Goal: Information Seeking & Learning: Find specific page/section

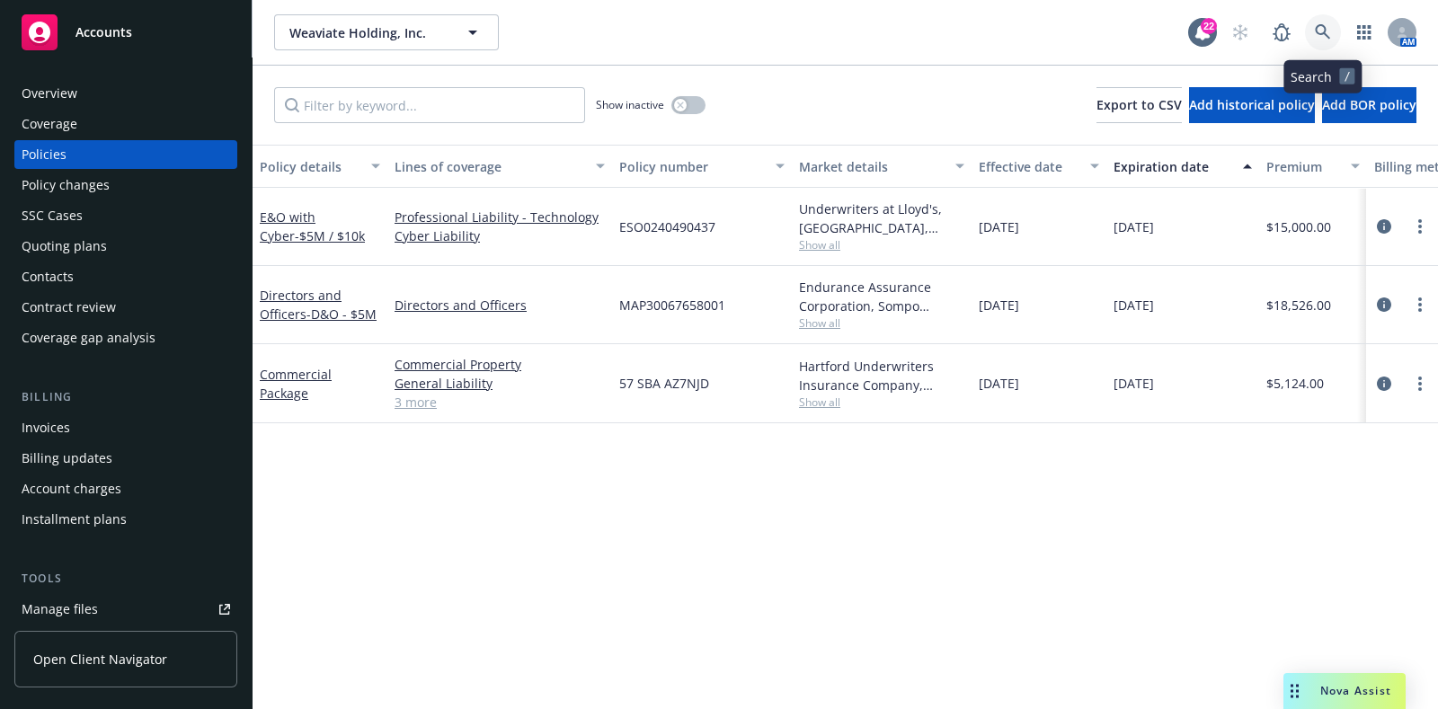
click at [1319, 30] on icon at bounding box center [1323, 32] width 16 height 16
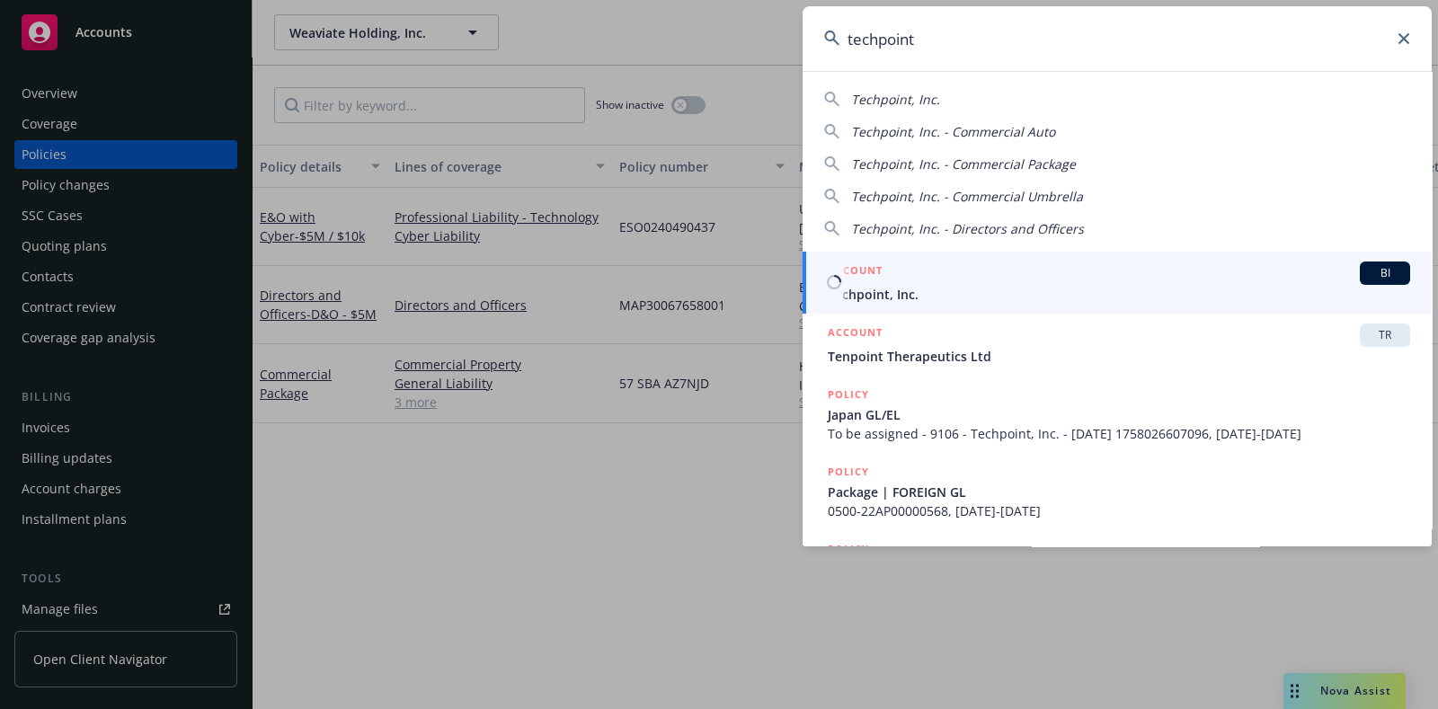
type input "techpoint"
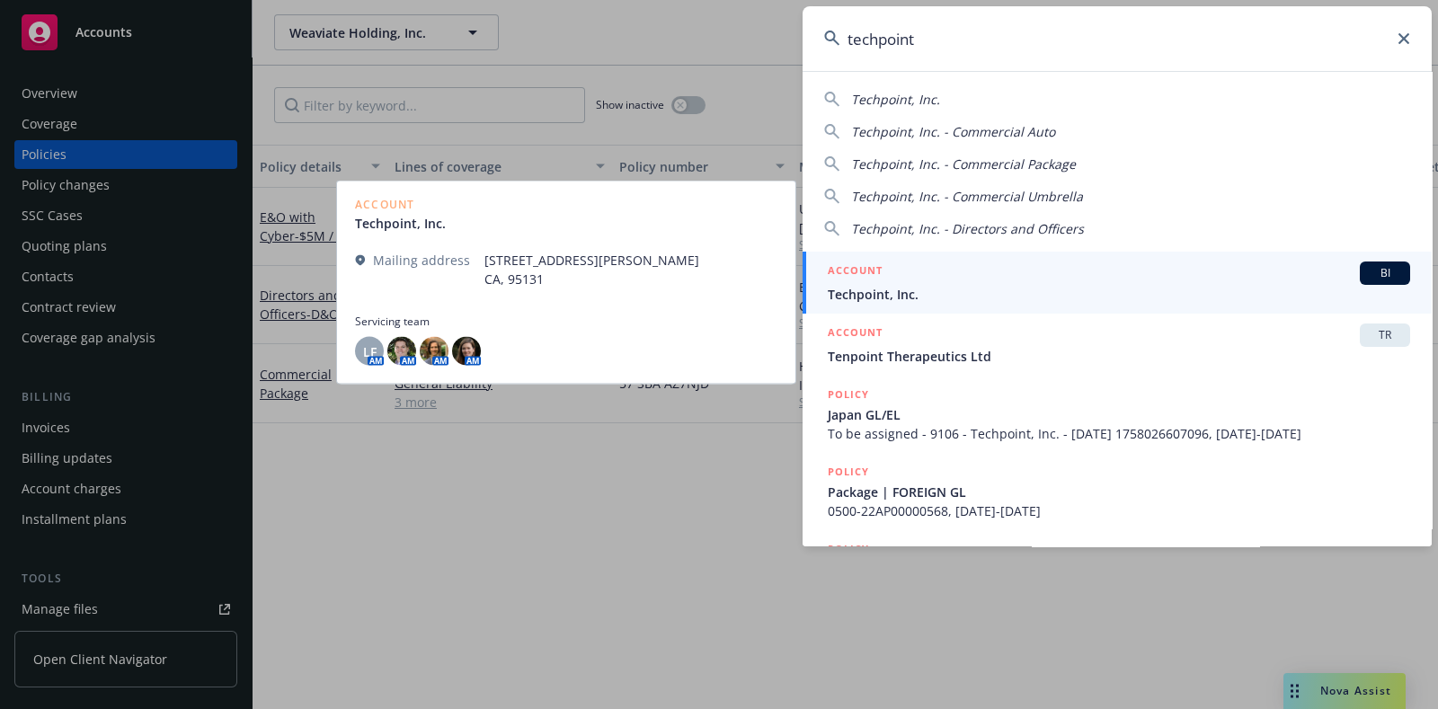
click at [854, 288] on span "Techpoint, Inc." at bounding box center [1119, 294] width 582 height 19
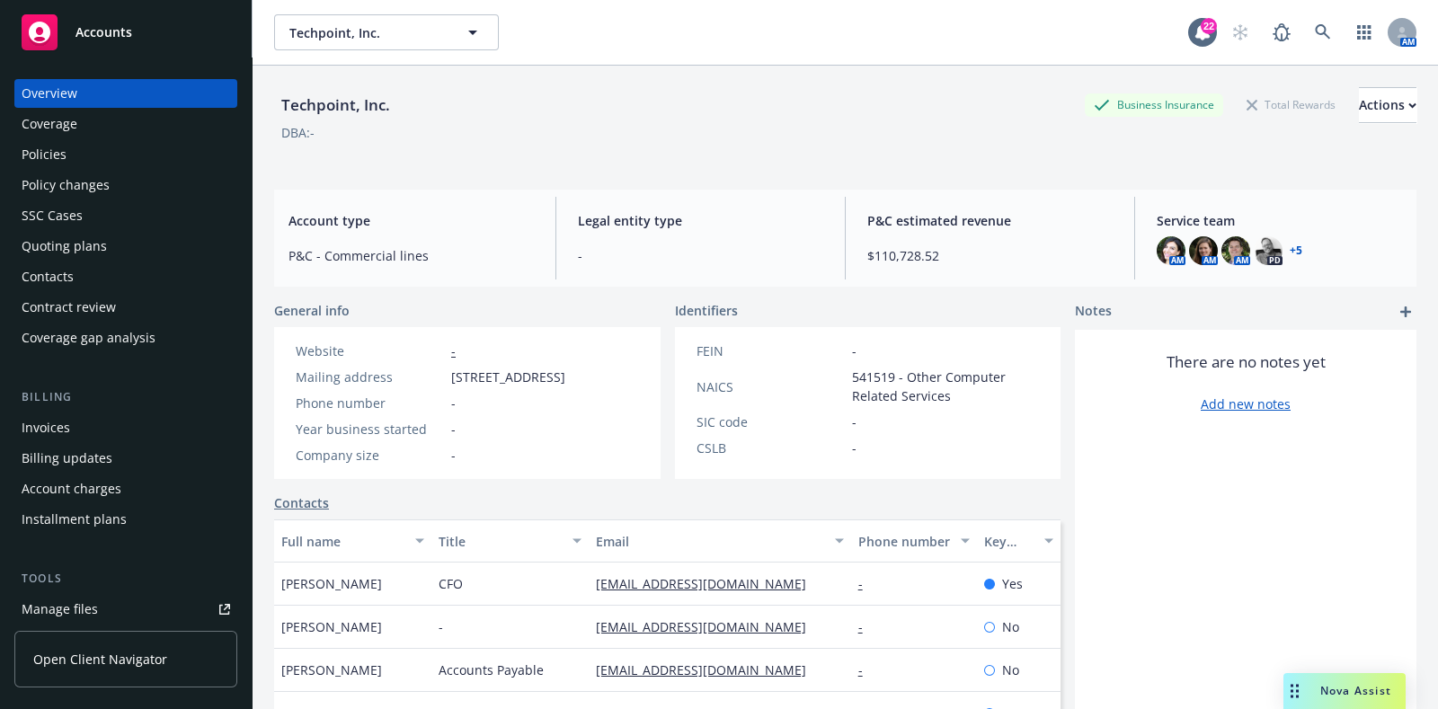
click at [121, 156] on div "Policies" at bounding box center [126, 154] width 208 height 29
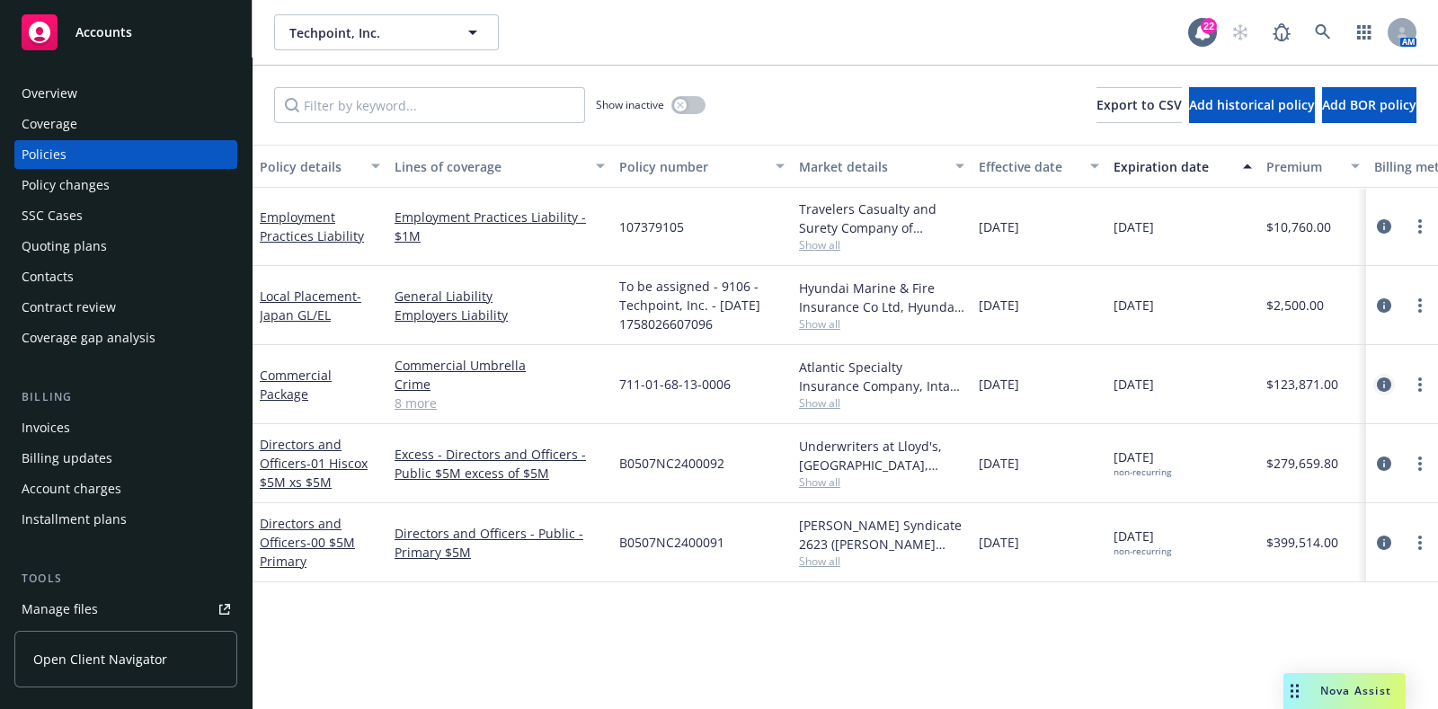
click at [1388, 374] on link "circleInformation" at bounding box center [1384, 385] width 22 height 22
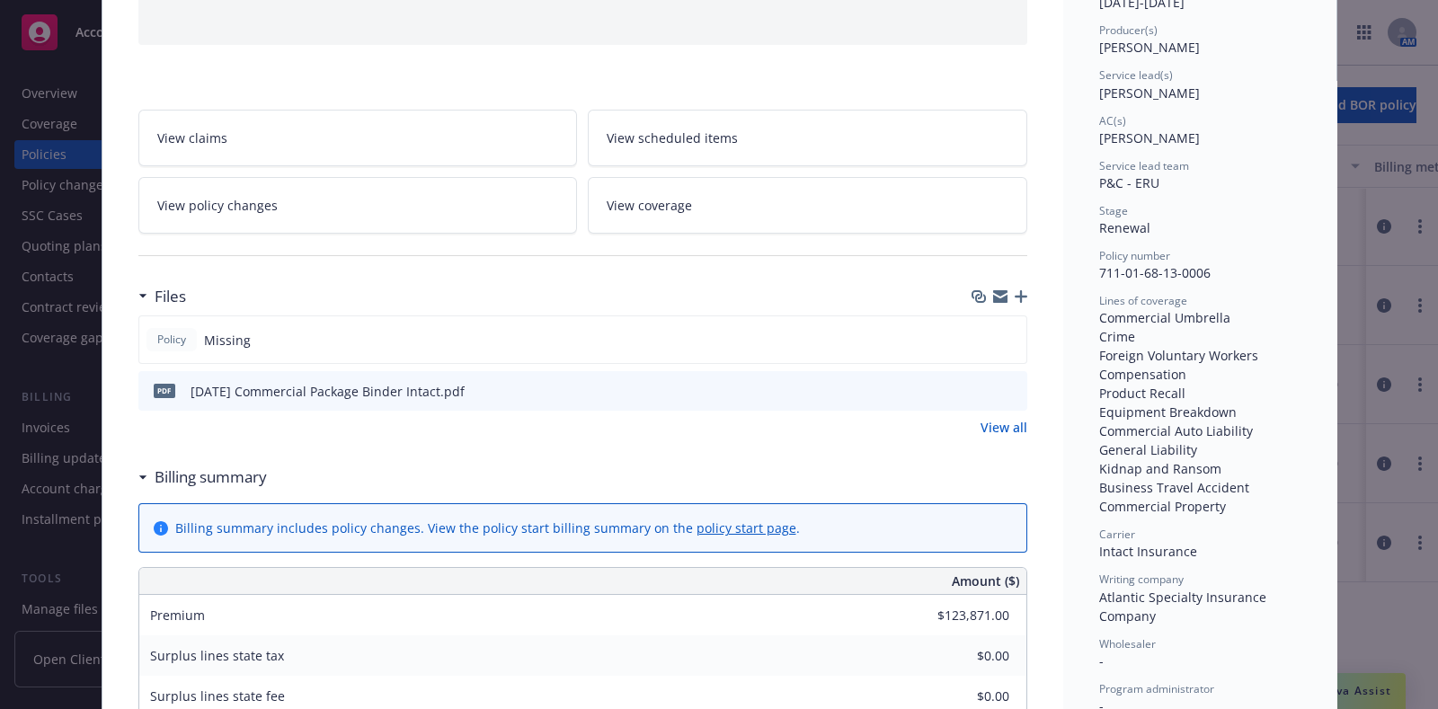
scroll to position [217, 0]
click at [1002, 388] on icon "preview file" at bounding box center [1010, 388] width 16 height 13
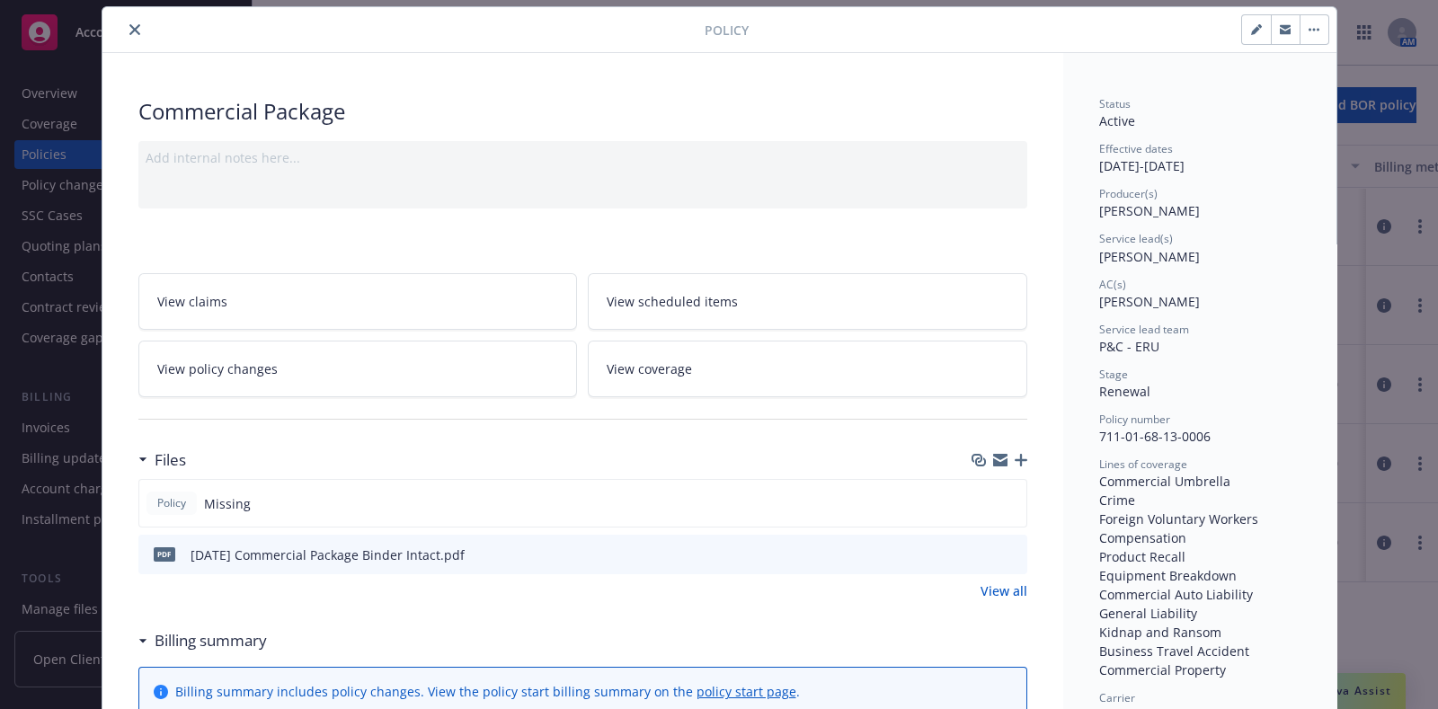
scroll to position [0, 0]
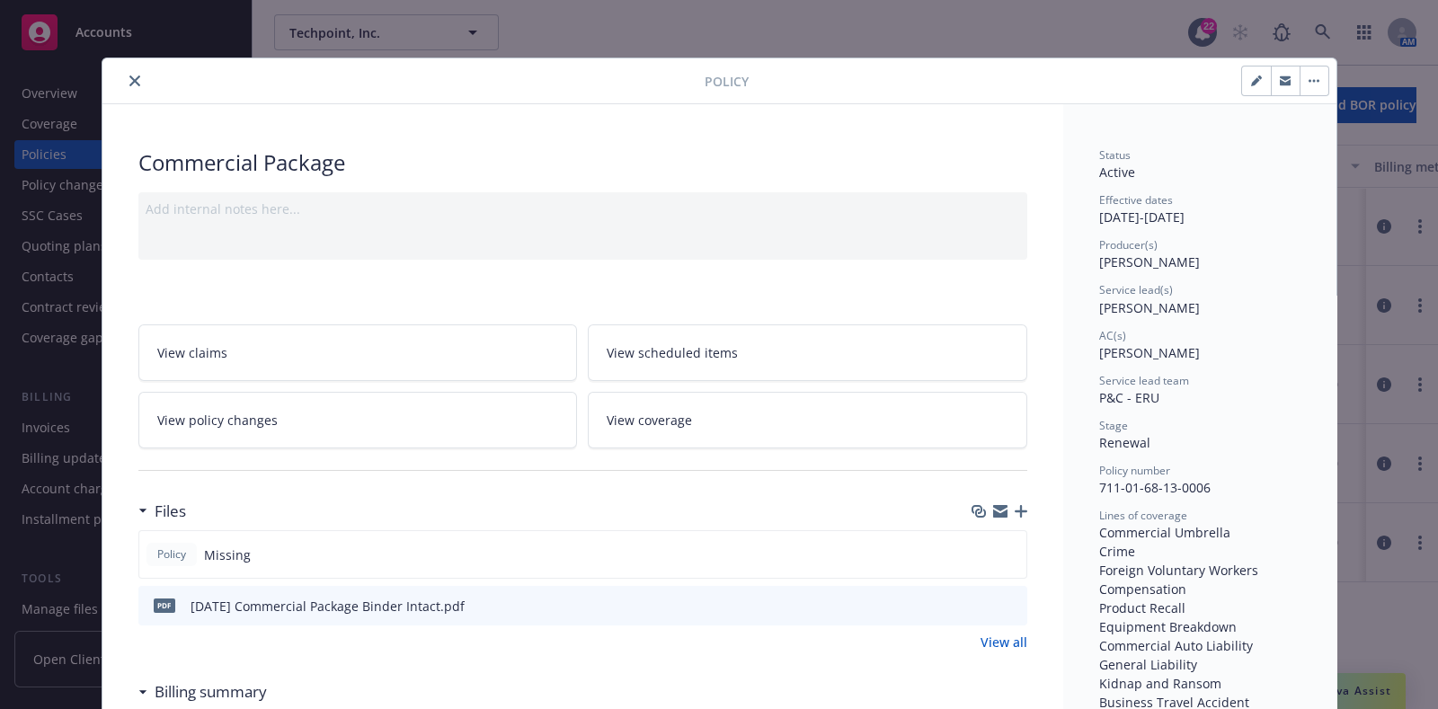
click at [130, 77] on button "close" at bounding box center [135, 81] width 22 height 22
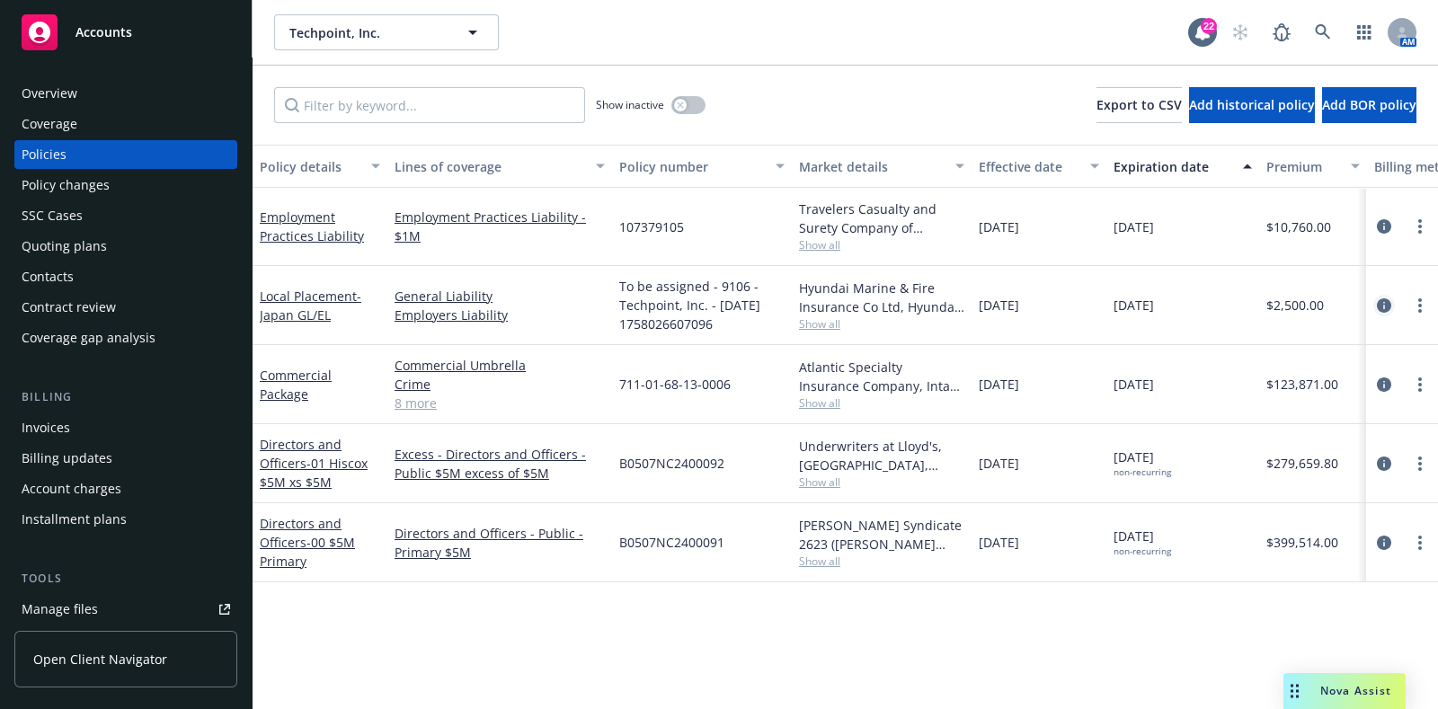
click at [1375, 305] on link "circleInformation" at bounding box center [1384, 306] width 22 height 22
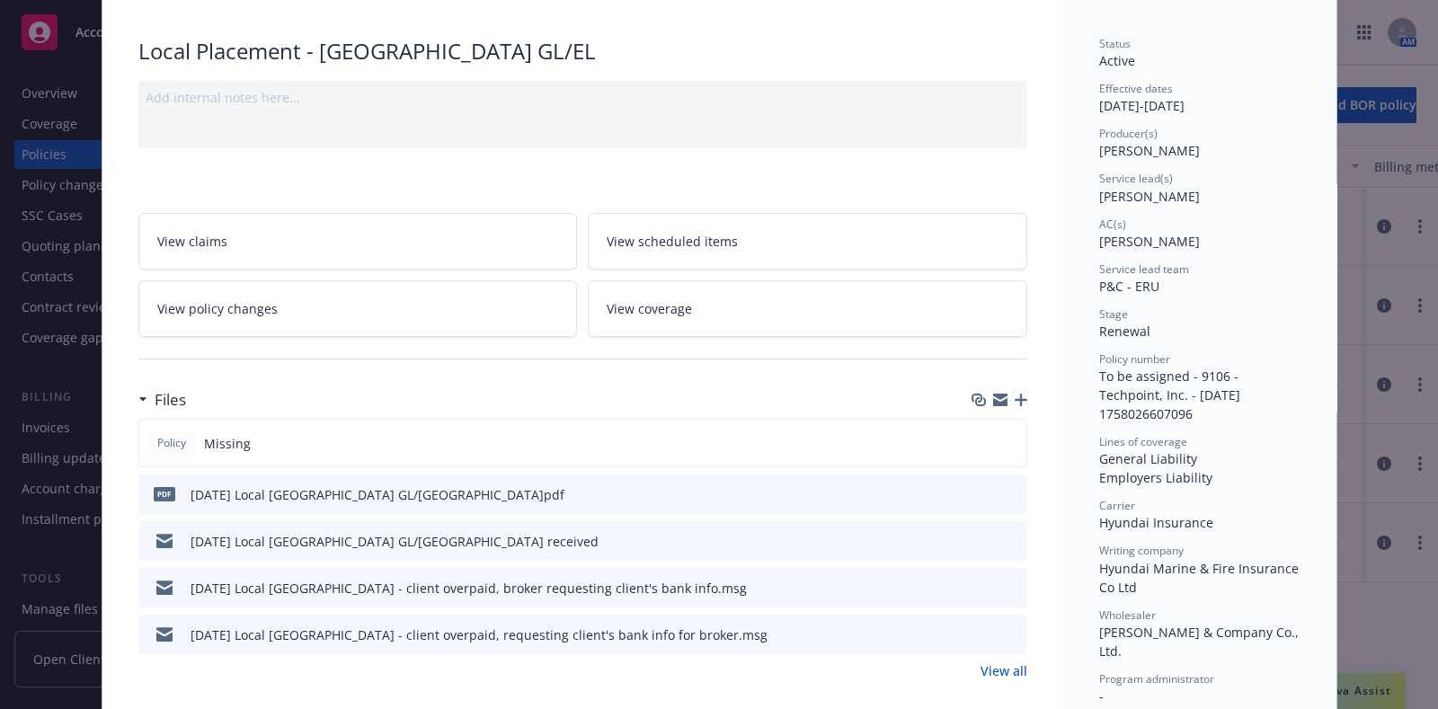
scroll to position [125, 0]
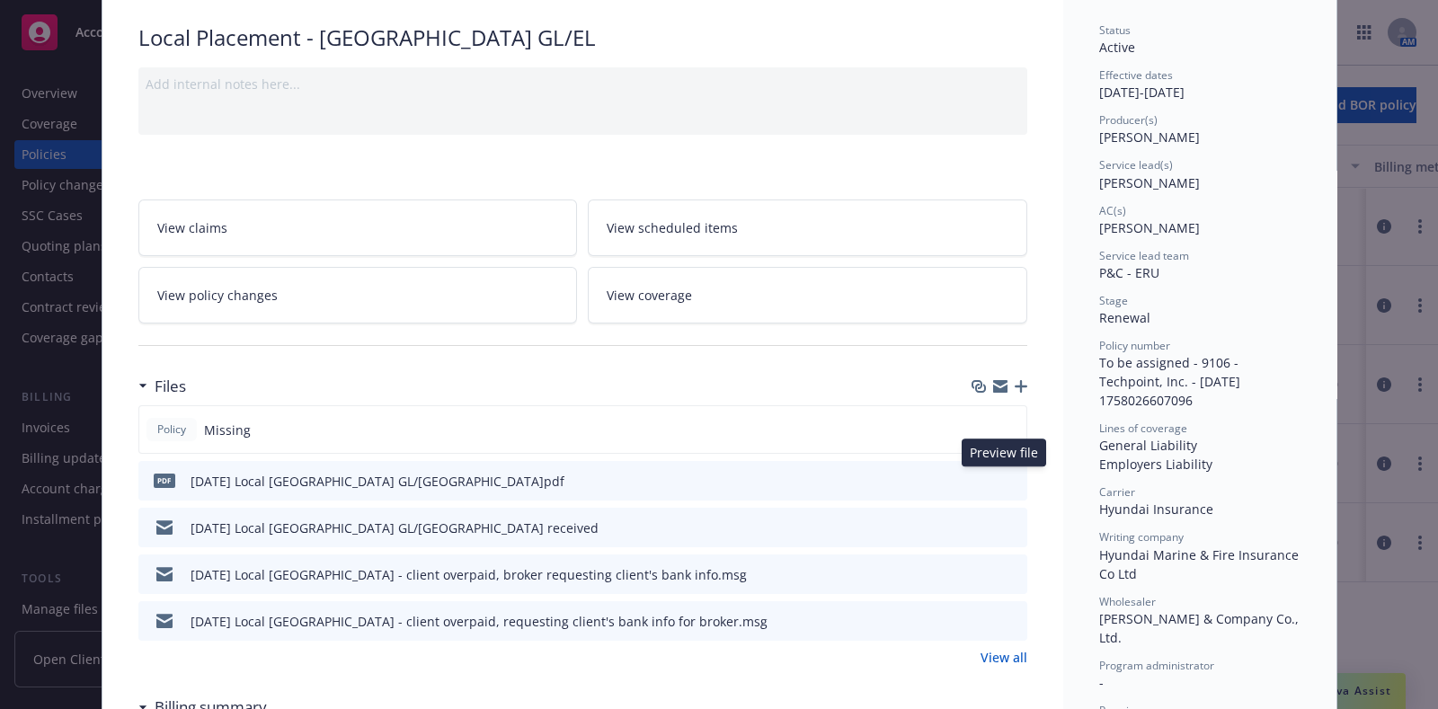
click at [1004, 472] on button at bounding box center [1012, 481] width 16 height 19
click at [1002, 474] on icon "preview file" at bounding box center [1010, 480] width 16 height 13
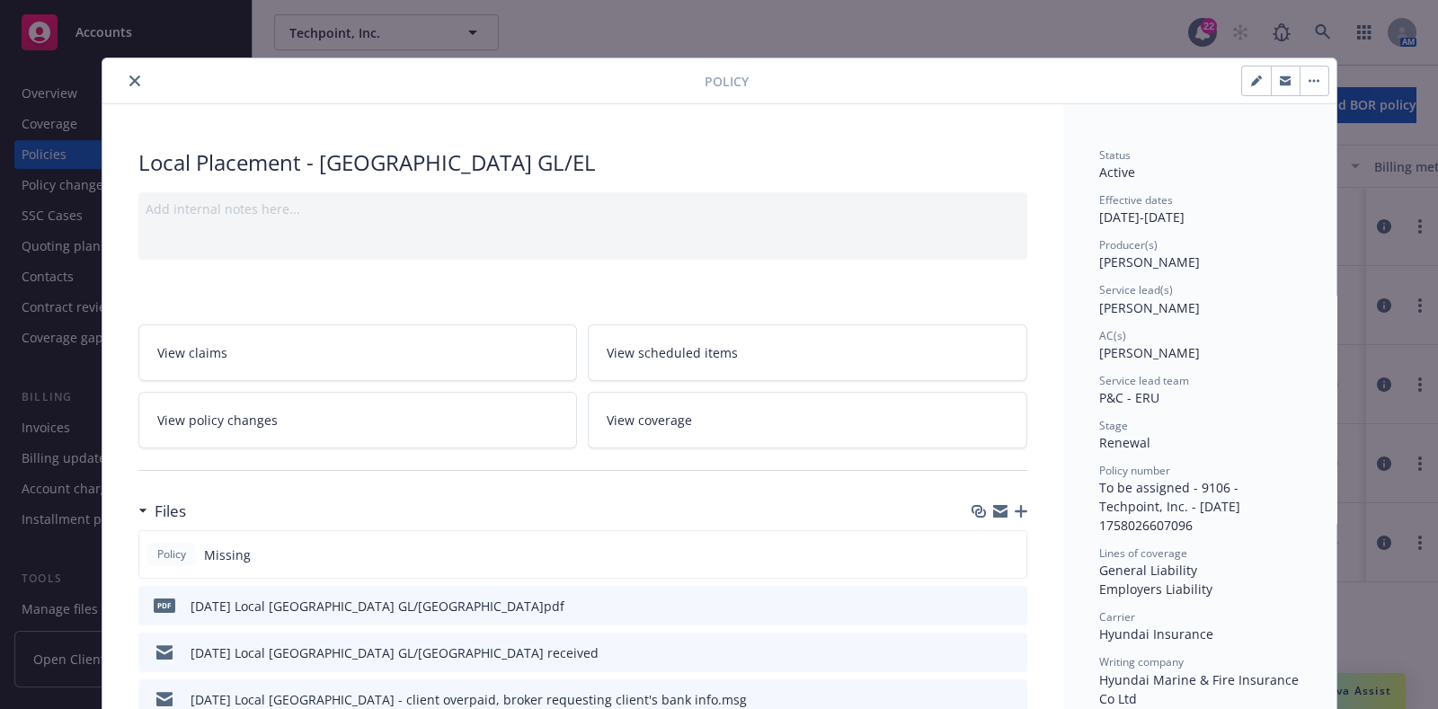
click at [124, 72] on button "close" at bounding box center [135, 81] width 22 height 22
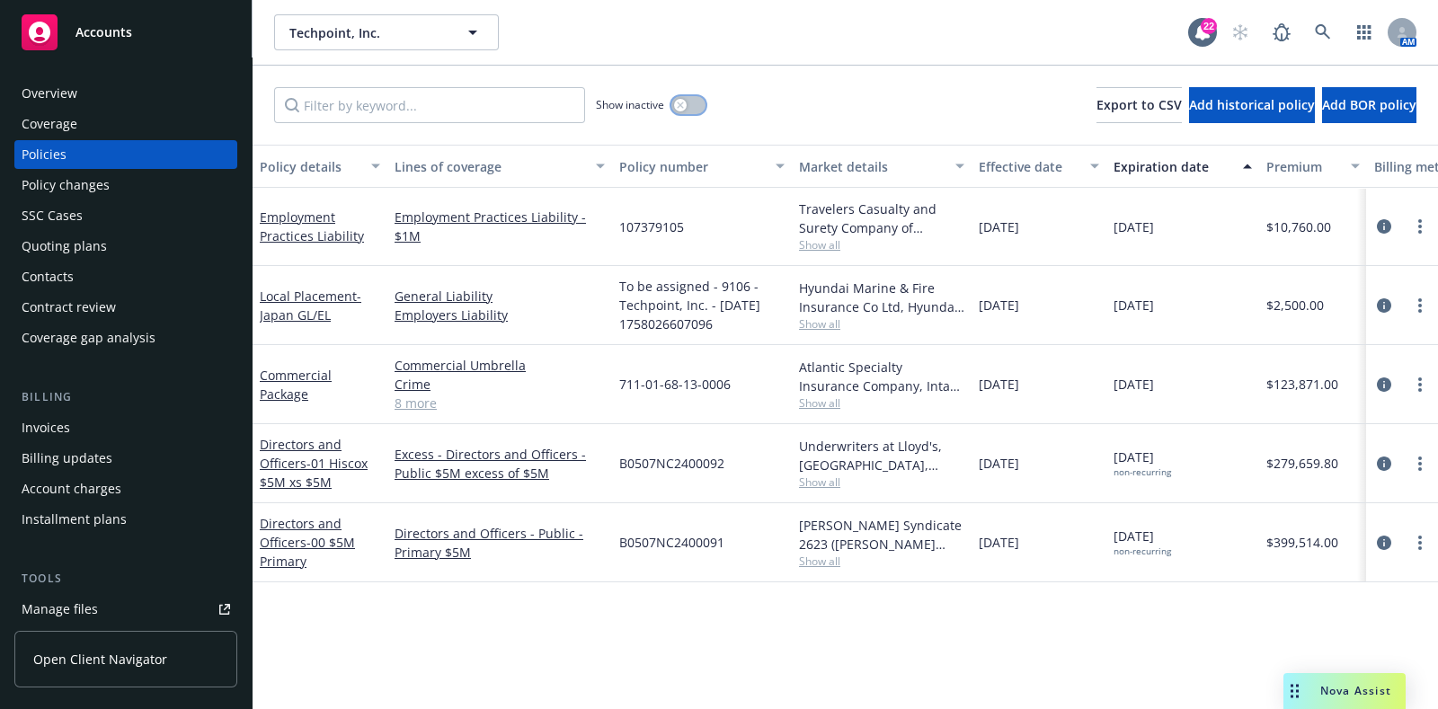
click at [679, 102] on icon "button" at bounding box center [680, 105] width 7 height 7
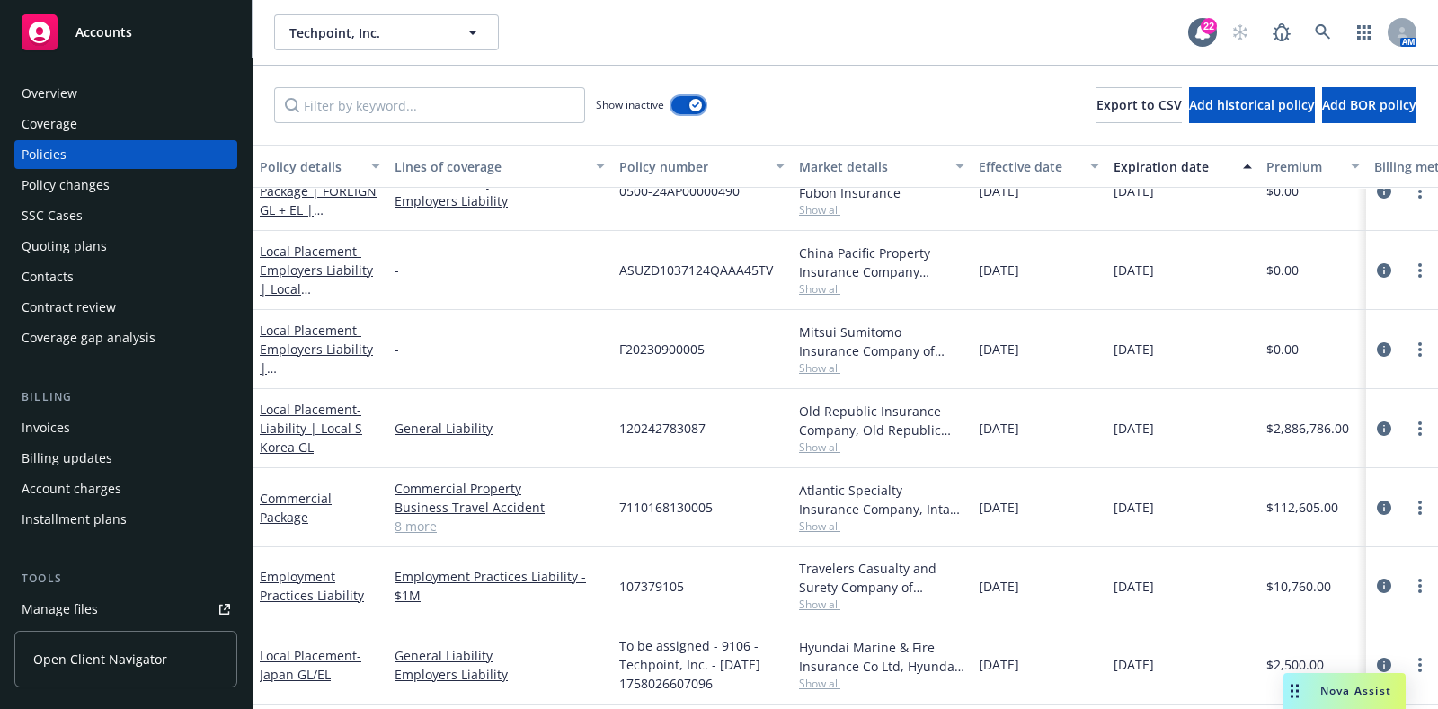
scroll to position [2246, 0]
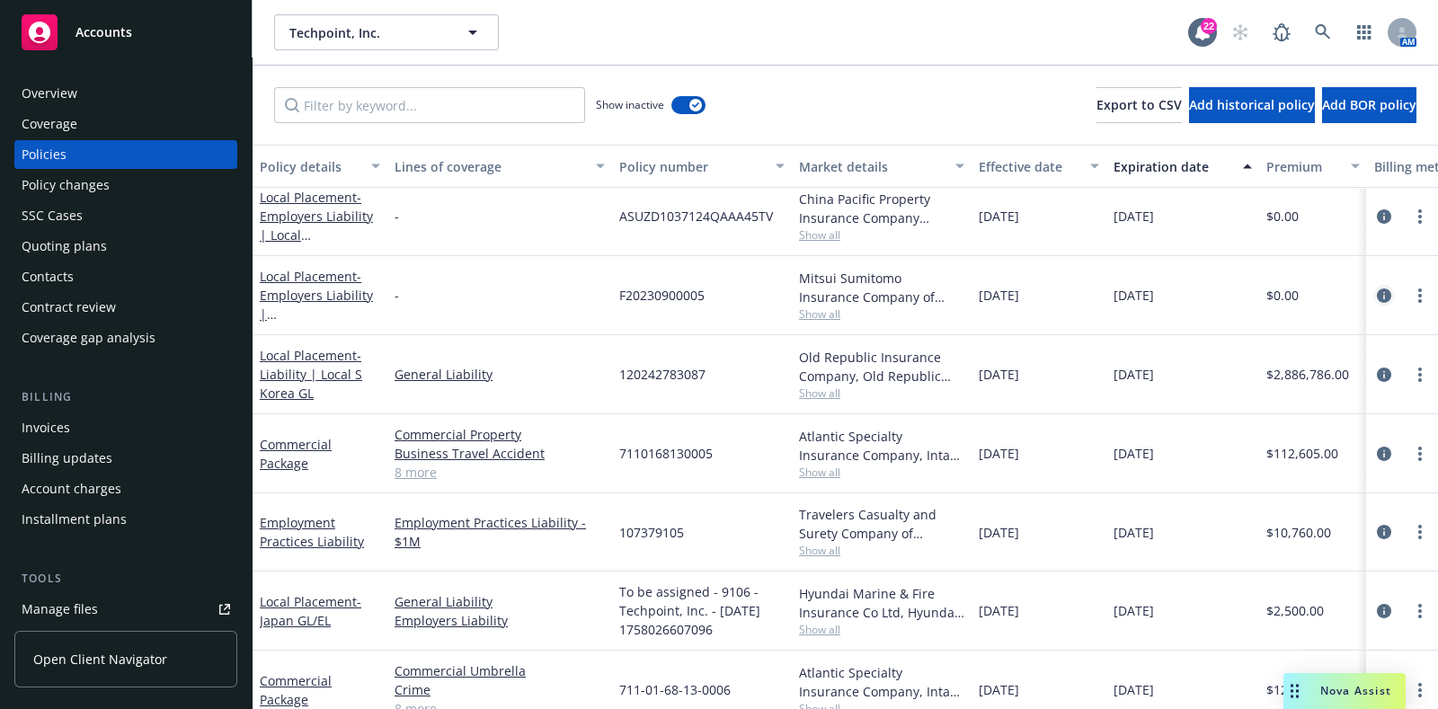
click at [1377, 298] on icon "circleInformation" at bounding box center [1384, 295] width 14 height 14
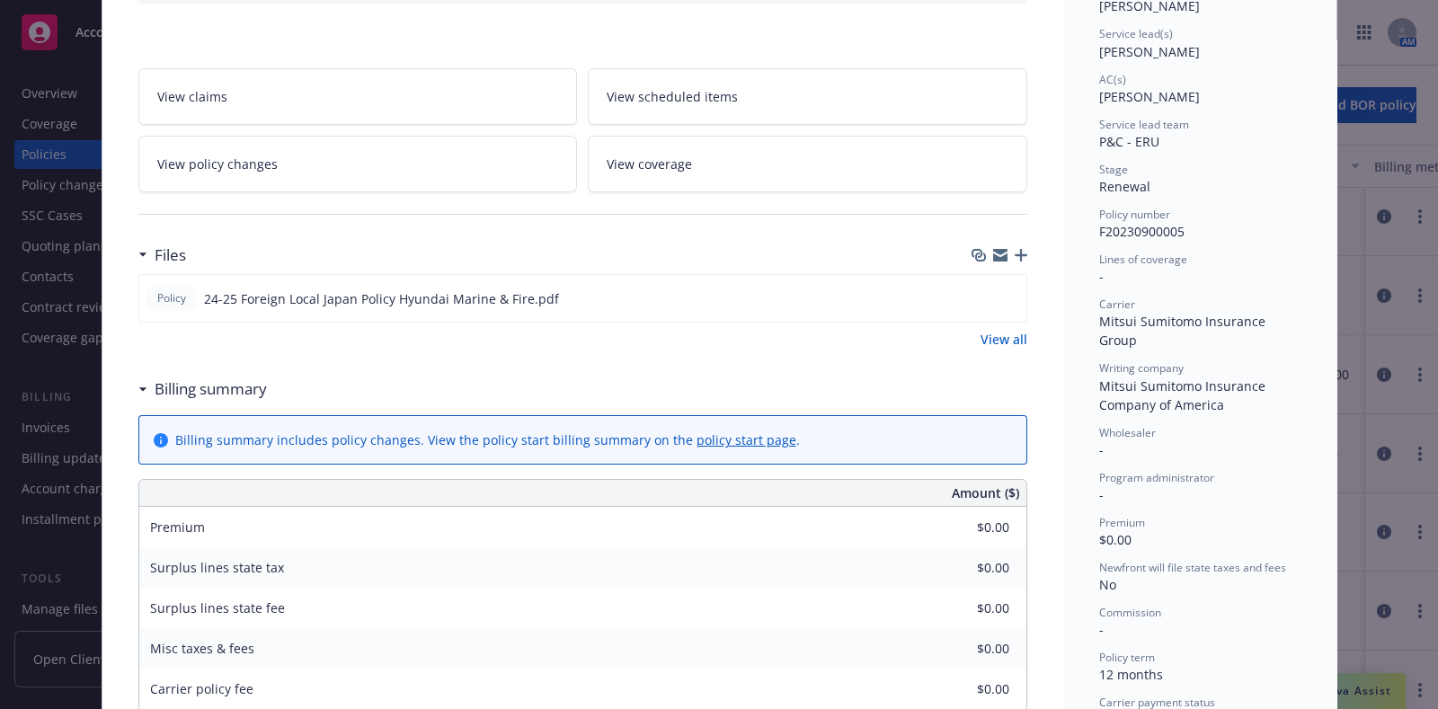
scroll to position [323, 0]
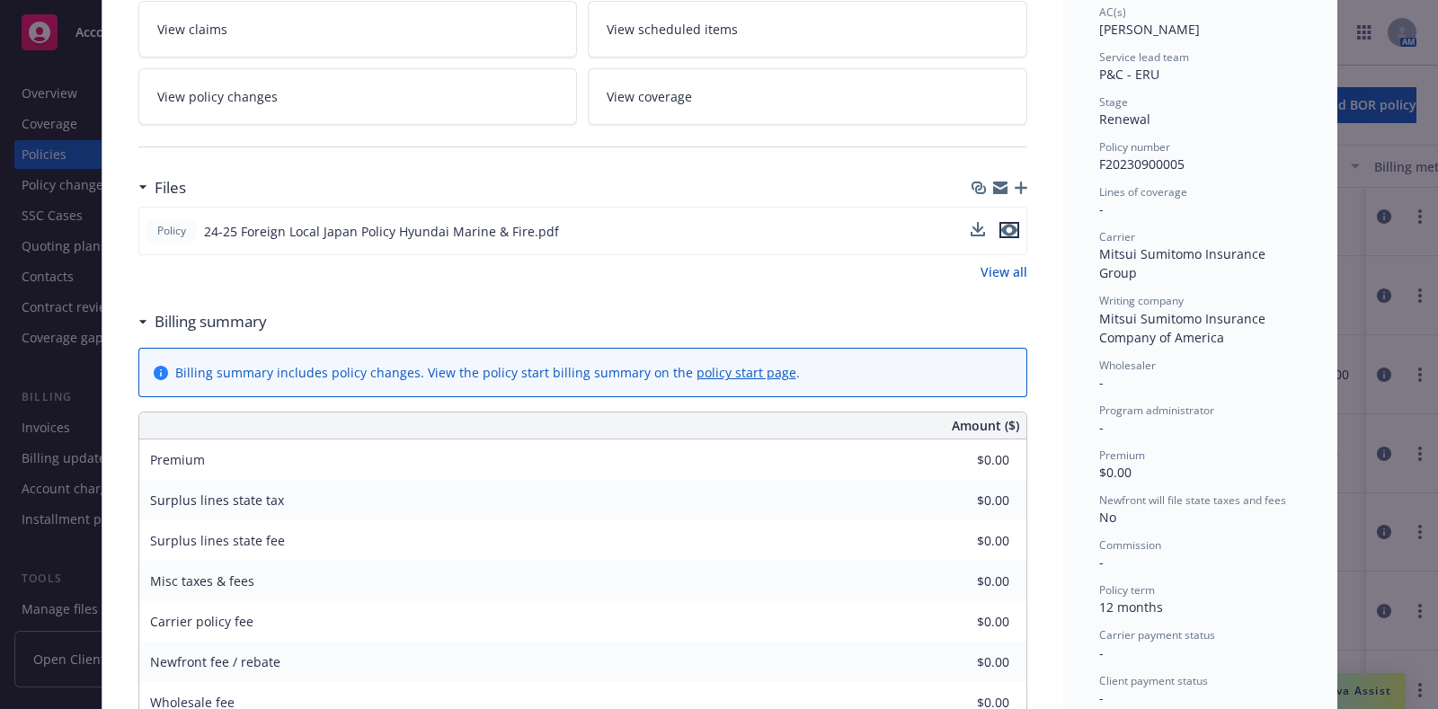
click at [1005, 224] on icon "preview file" at bounding box center [1009, 230] width 16 height 13
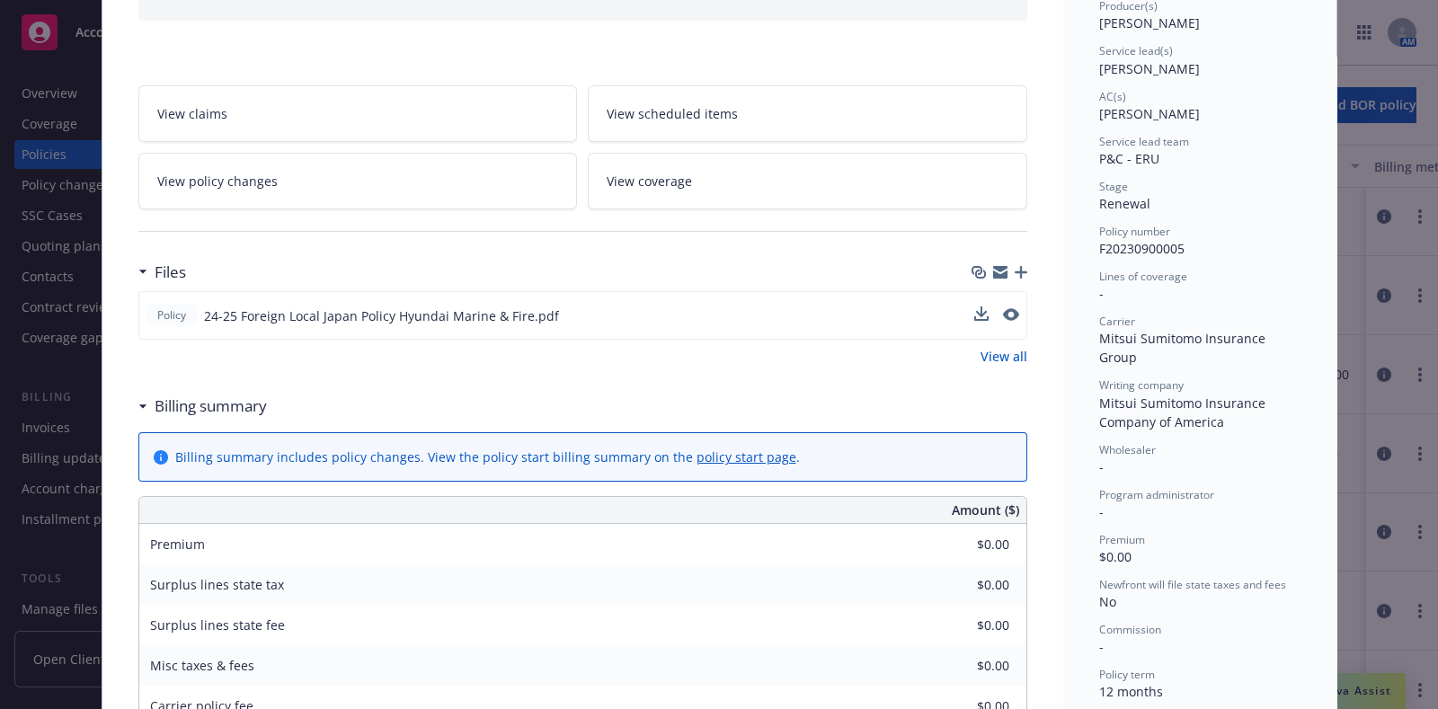
scroll to position [0, 0]
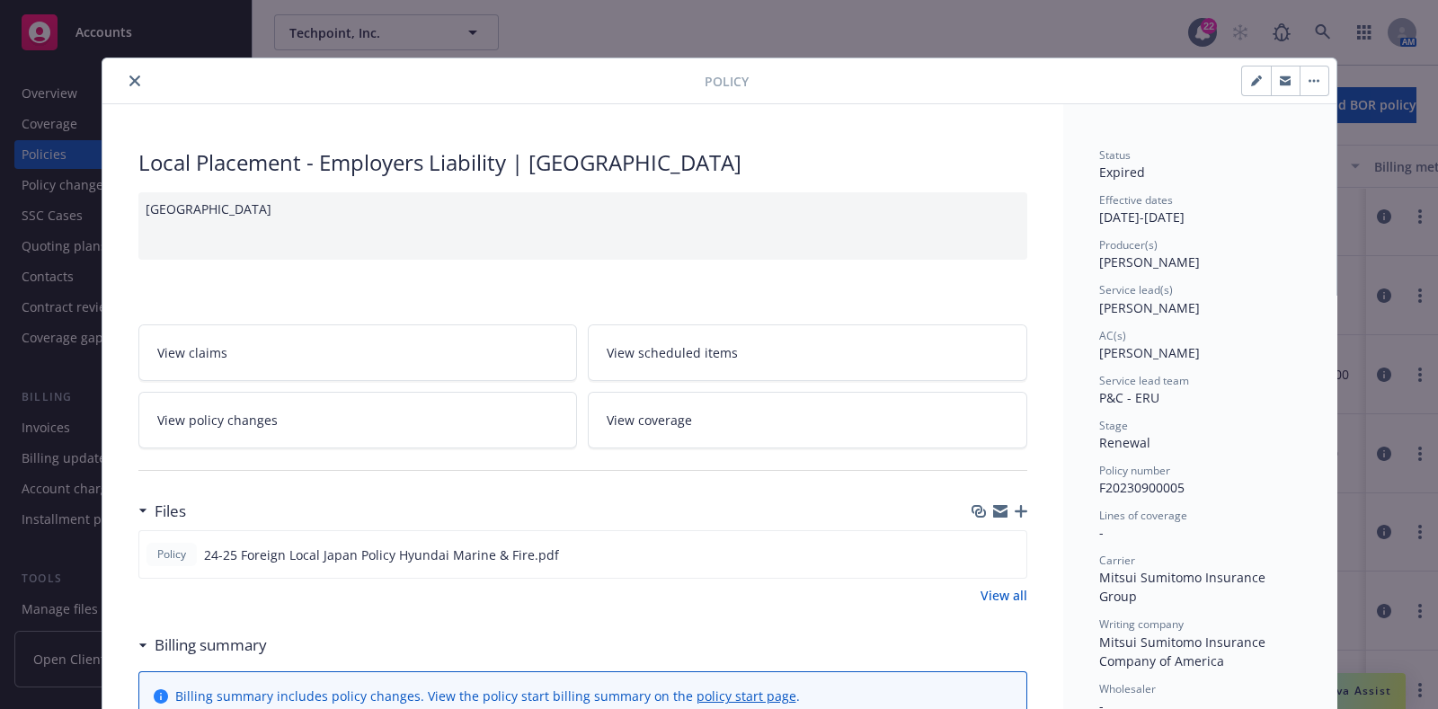
click at [133, 78] on button "close" at bounding box center [135, 81] width 22 height 22
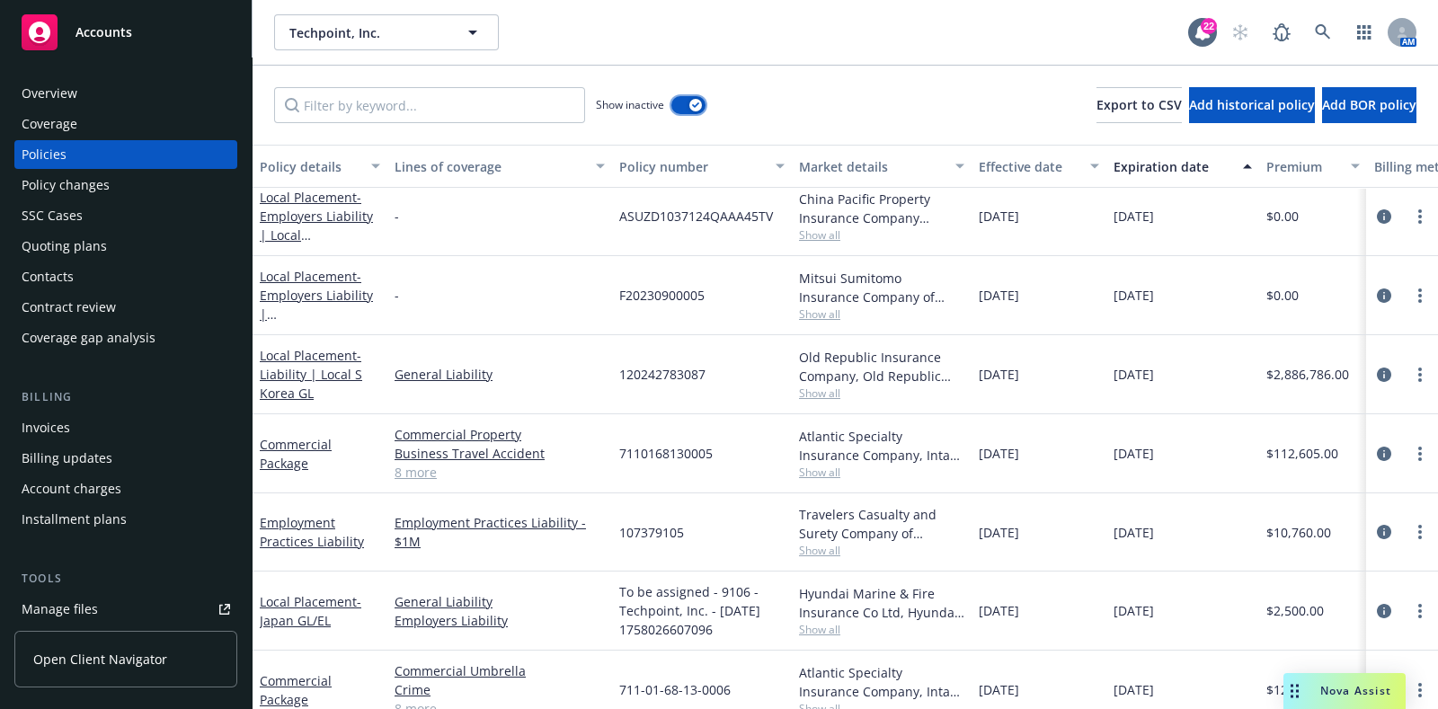
click at [697, 105] on icon "button" at bounding box center [695, 104] width 7 height 5
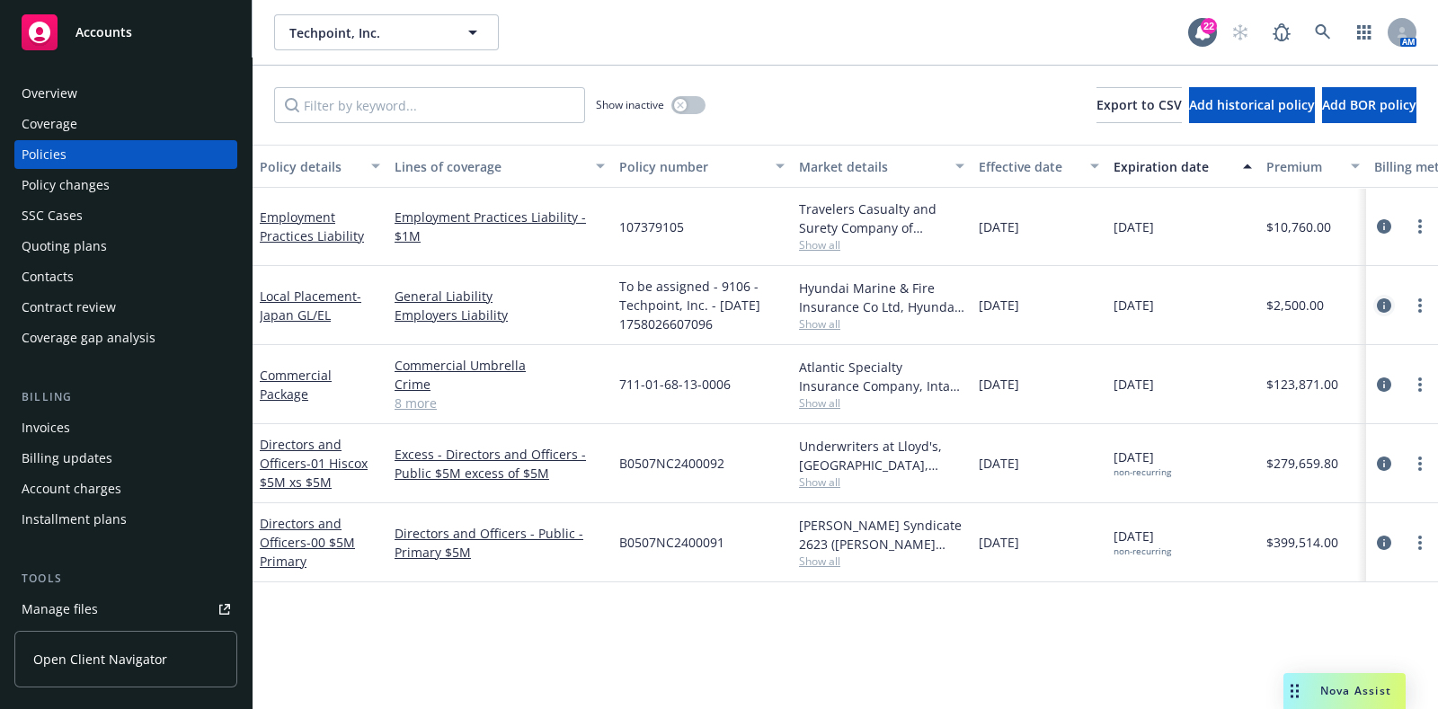
click at [1386, 305] on icon "circleInformation" at bounding box center [1384, 305] width 14 height 14
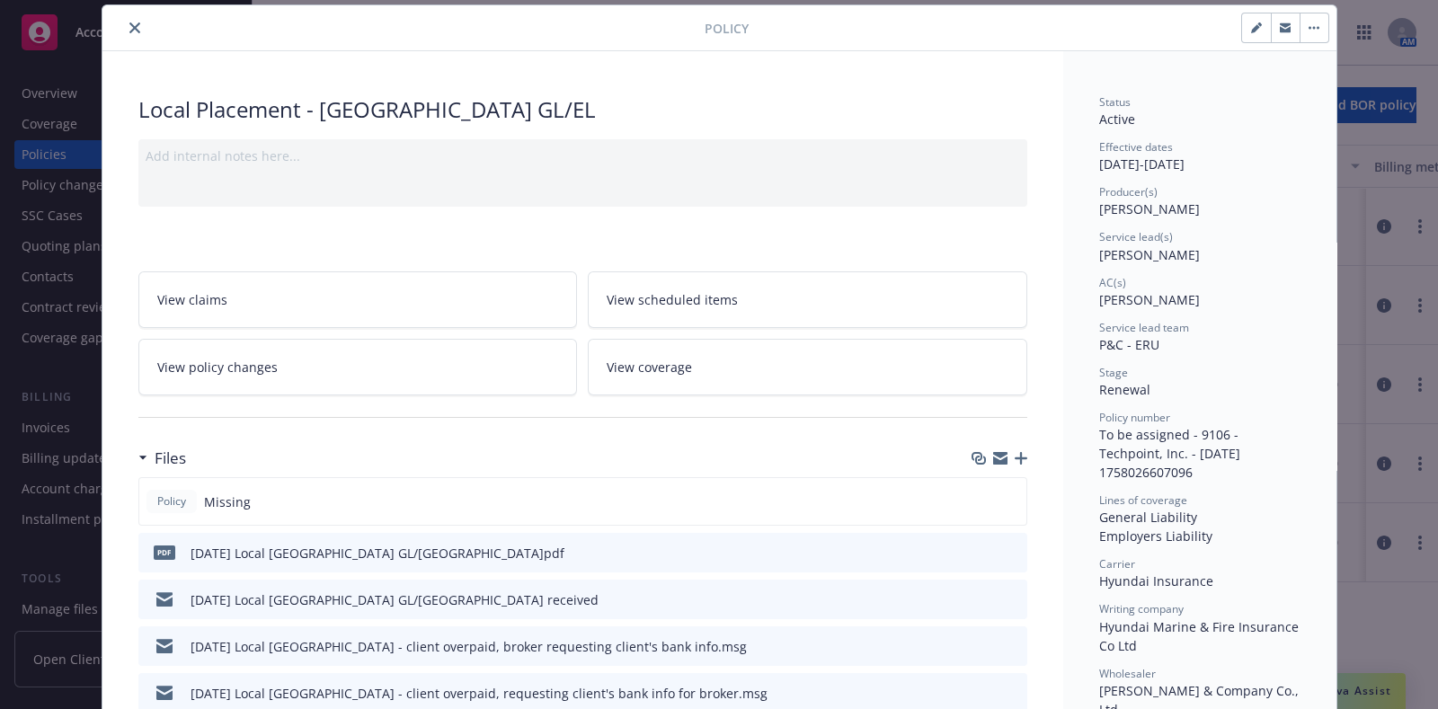
scroll to position [231, 0]
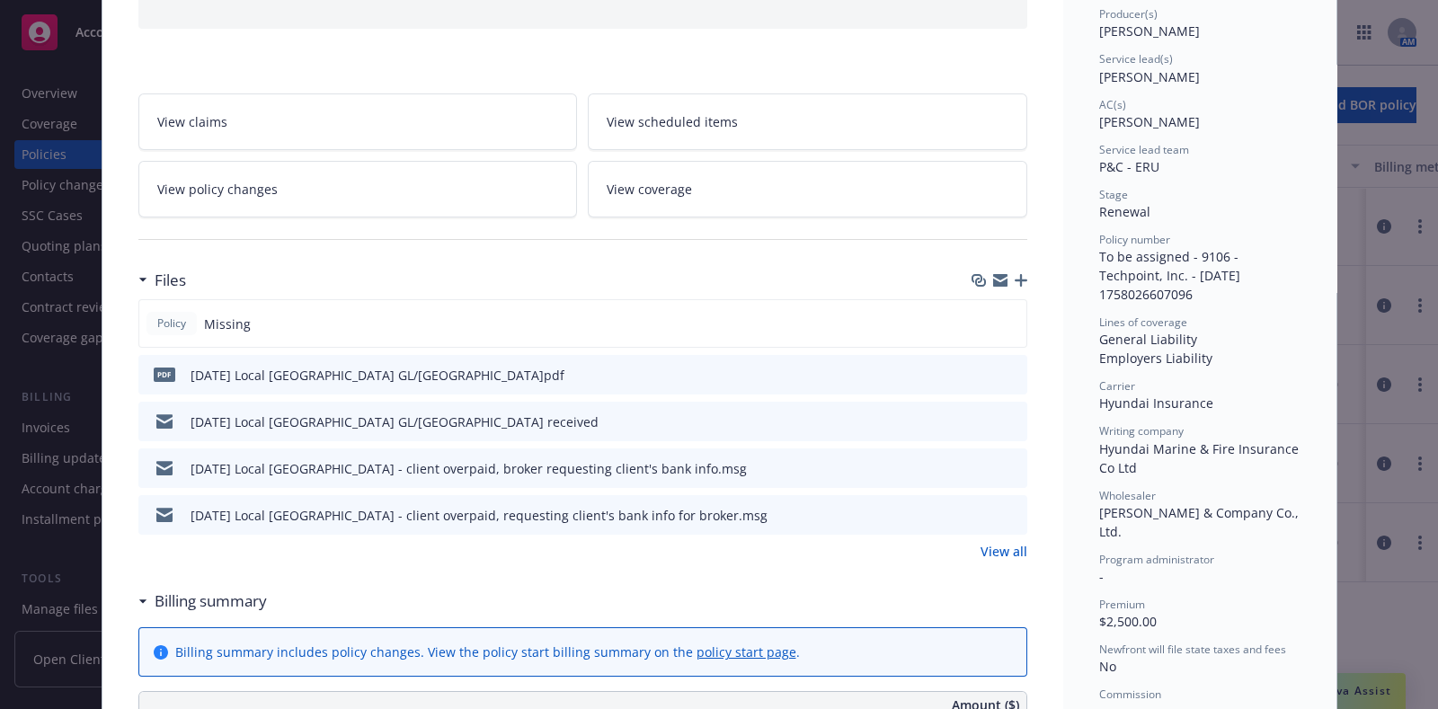
click at [996, 558] on link "View all" at bounding box center [1003, 551] width 47 height 19
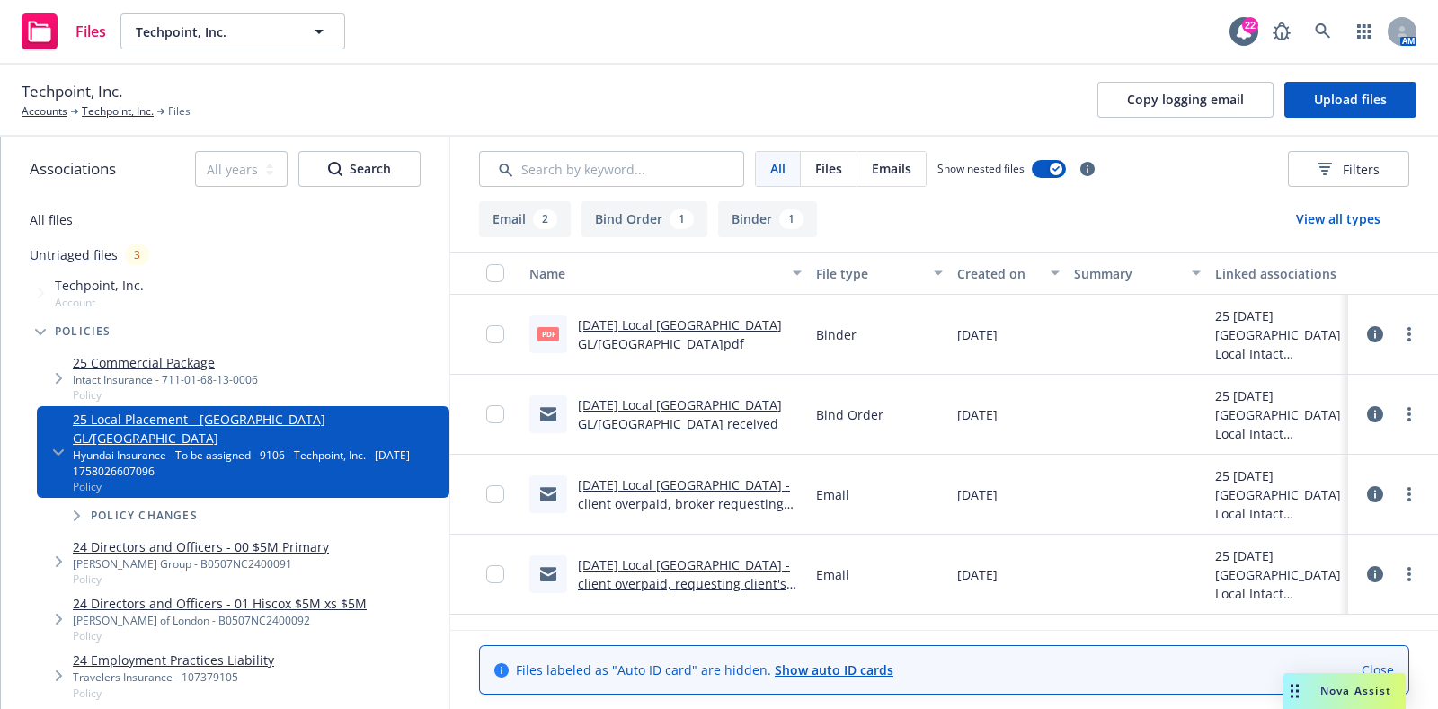
click at [730, 574] on link "[DATE] Local [GEOGRAPHIC_DATA] - client overpaid, requesting client's bank info…" at bounding box center [684, 583] width 212 height 55
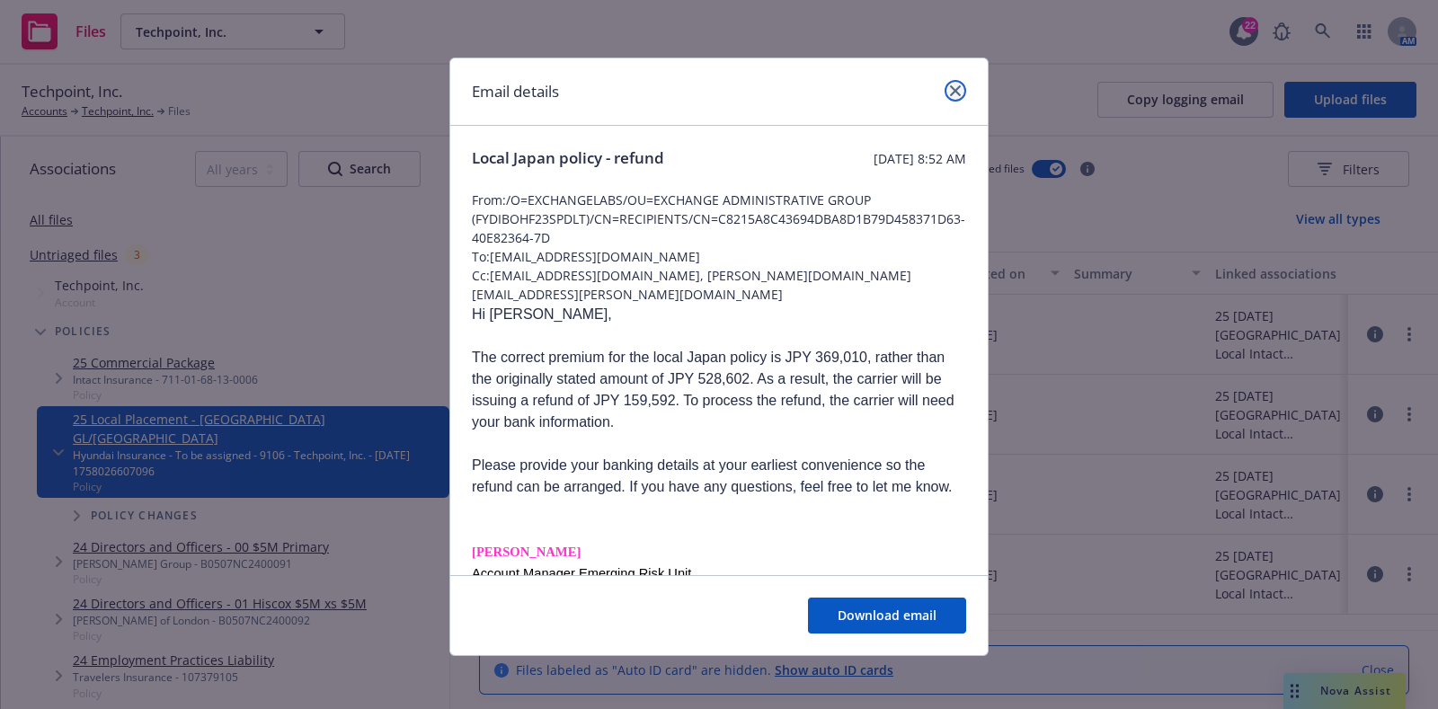
click at [944, 93] on link "close" at bounding box center [955, 91] width 22 height 22
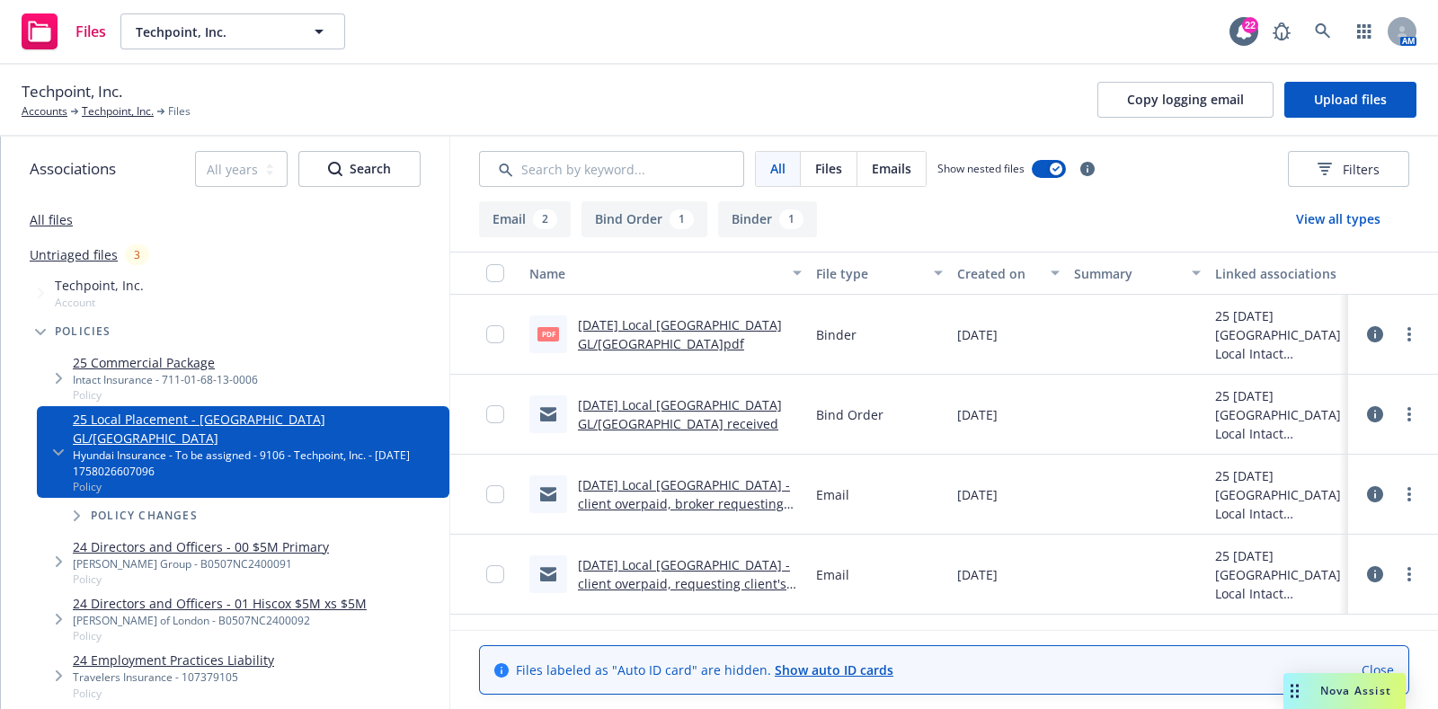
click at [676, 403] on link "[DATE] Local [GEOGRAPHIC_DATA] GL/[GEOGRAPHIC_DATA] received" at bounding box center [680, 414] width 204 height 36
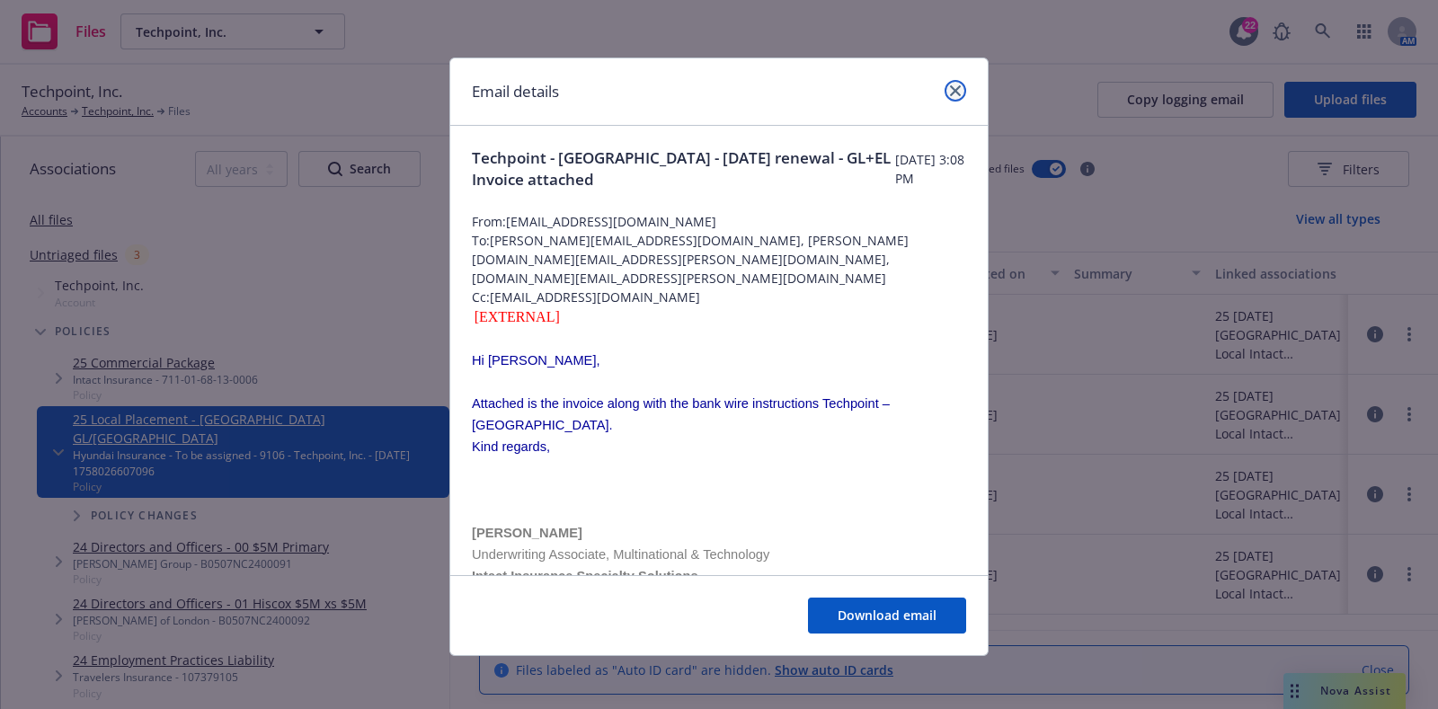
click at [944, 96] on link "close" at bounding box center [955, 91] width 22 height 22
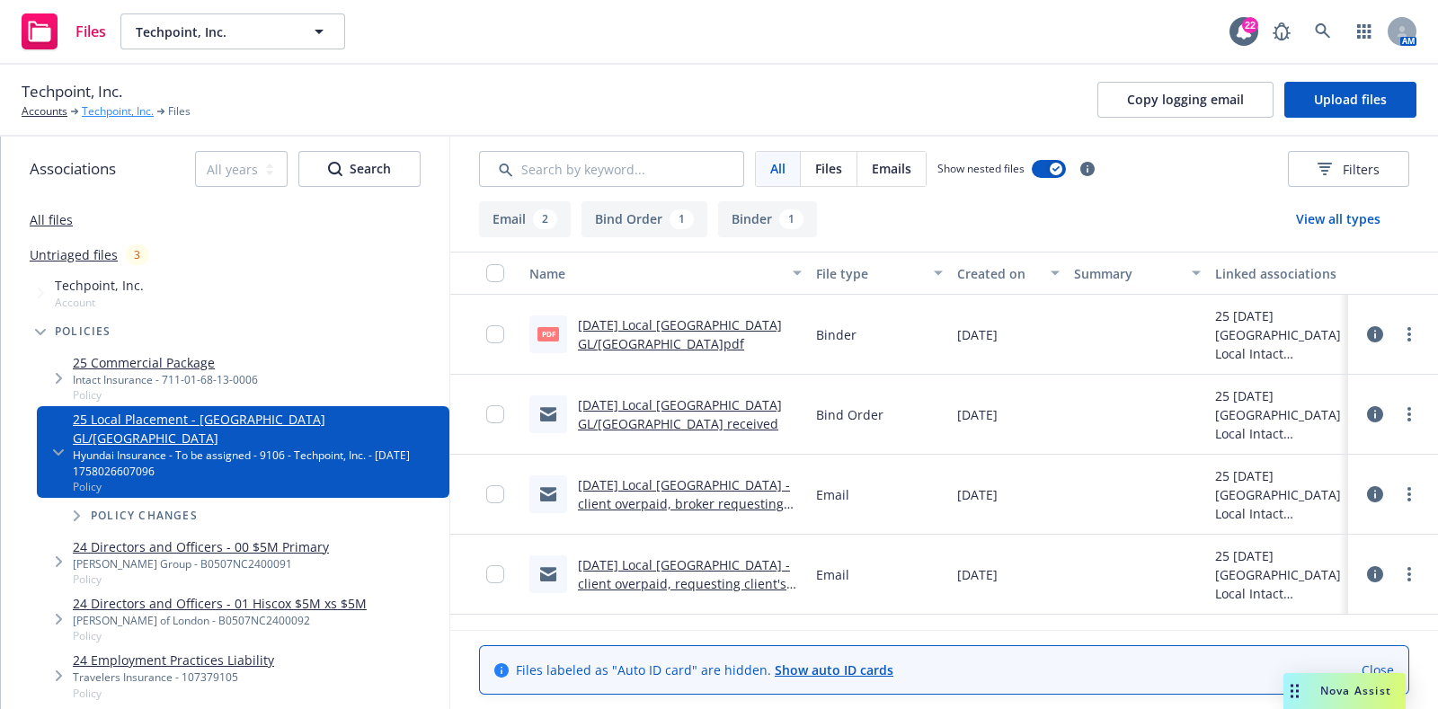
click at [128, 111] on link "Techpoint, Inc." at bounding box center [118, 111] width 72 height 16
